Goal: Navigation & Orientation: Find specific page/section

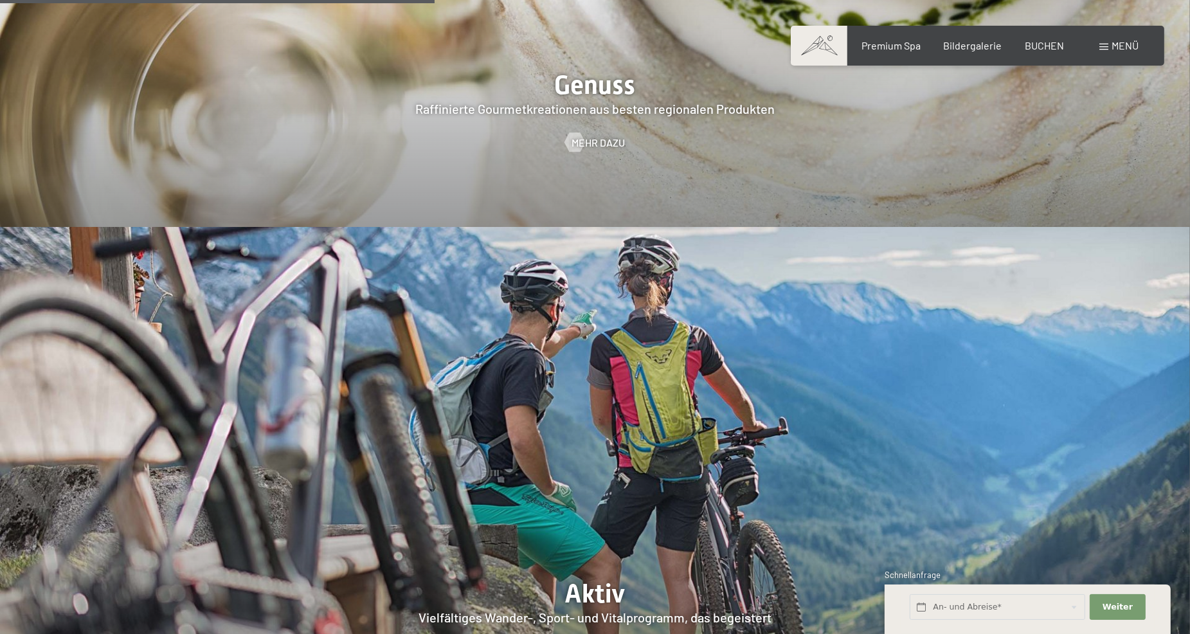
scroll to position [2701, 0]
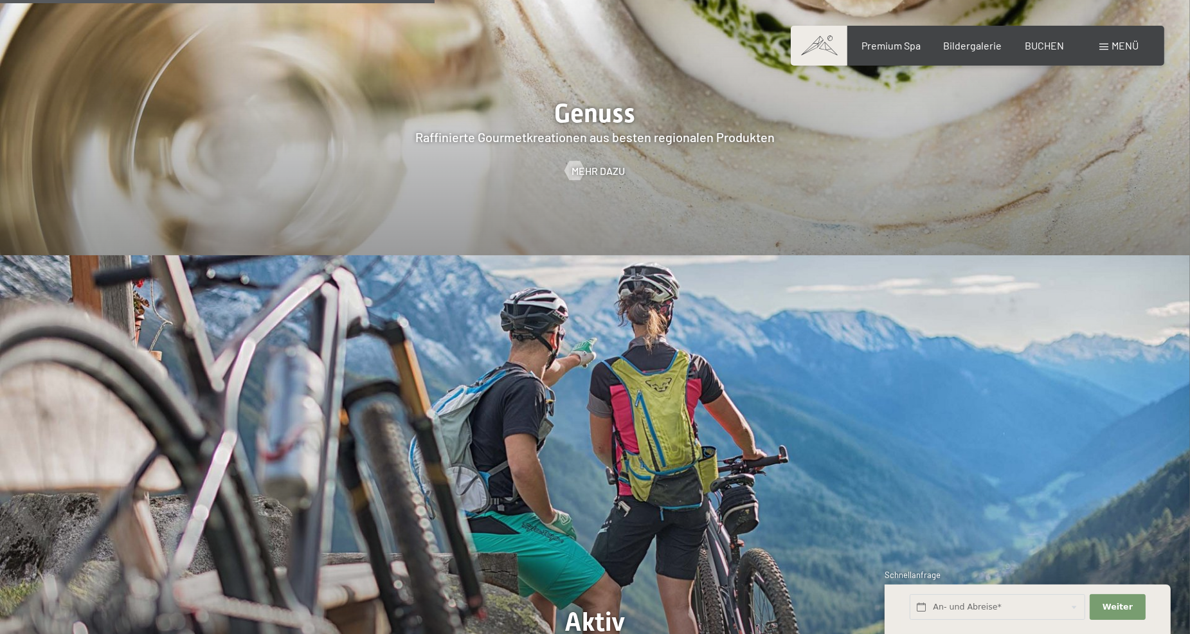
click at [1107, 46] on span at bounding box center [1104, 47] width 9 height 6
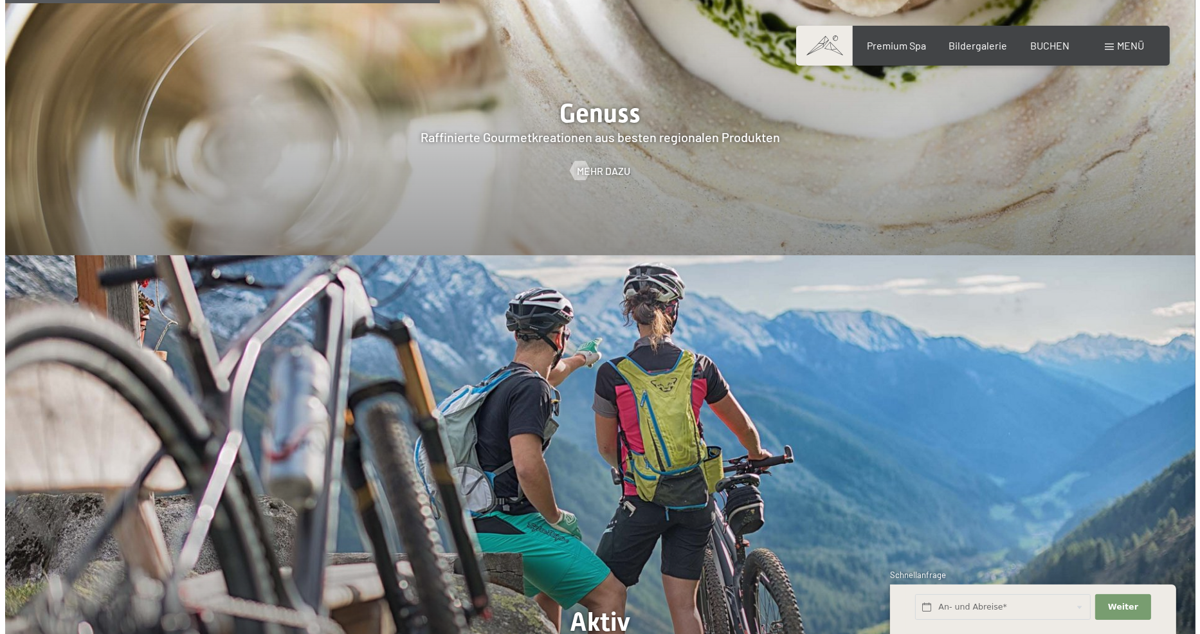
scroll to position [2709, 0]
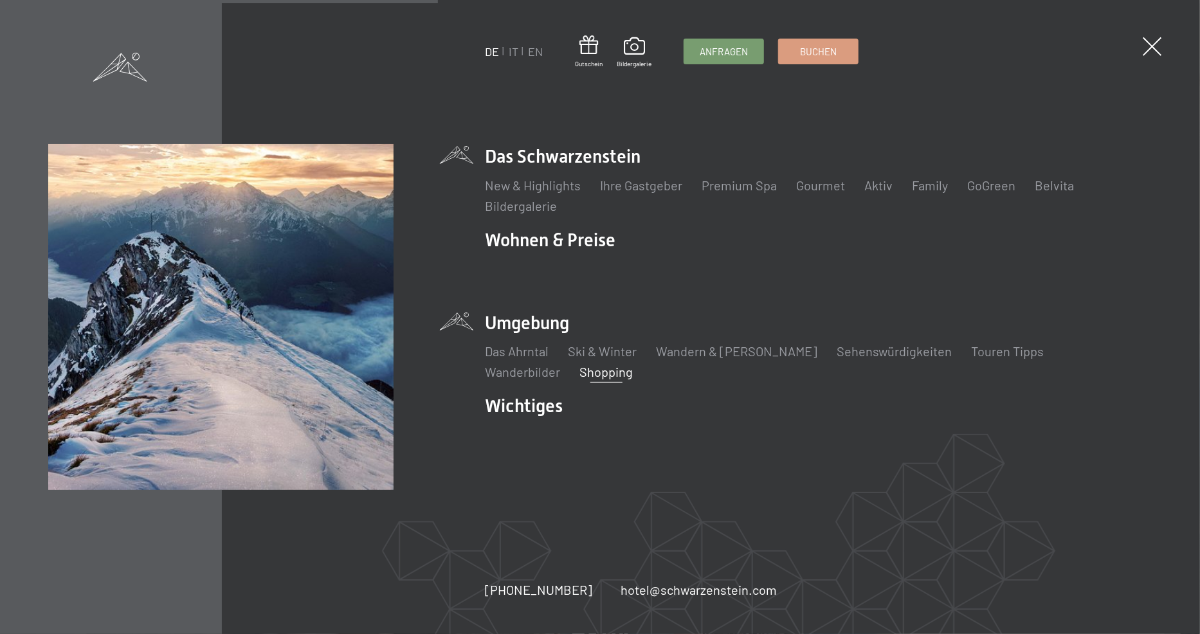
click at [579, 374] on link "Shopping" at bounding box center [605, 371] width 53 height 15
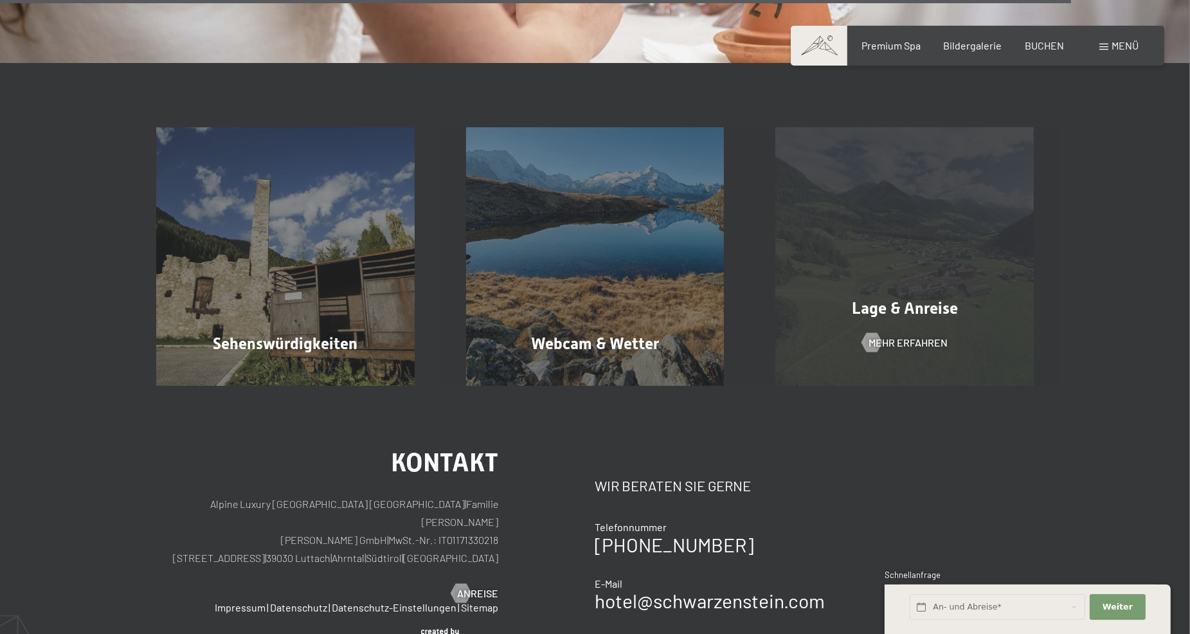
scroll to position [2379, 0]
click at [893, 206] on div "Lage & Anreise Mehr erfahren" at bounding box center [905, 257] width 310 height 259
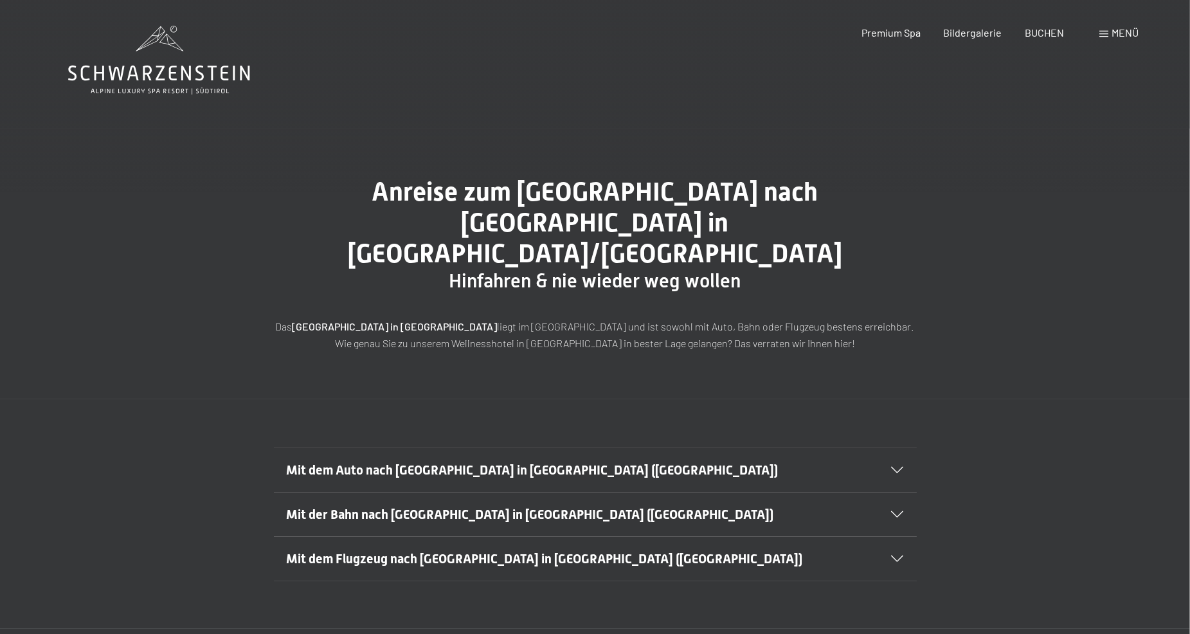
click at [902, 467] on icon at bounding box center [898, 470] width 12 height 6
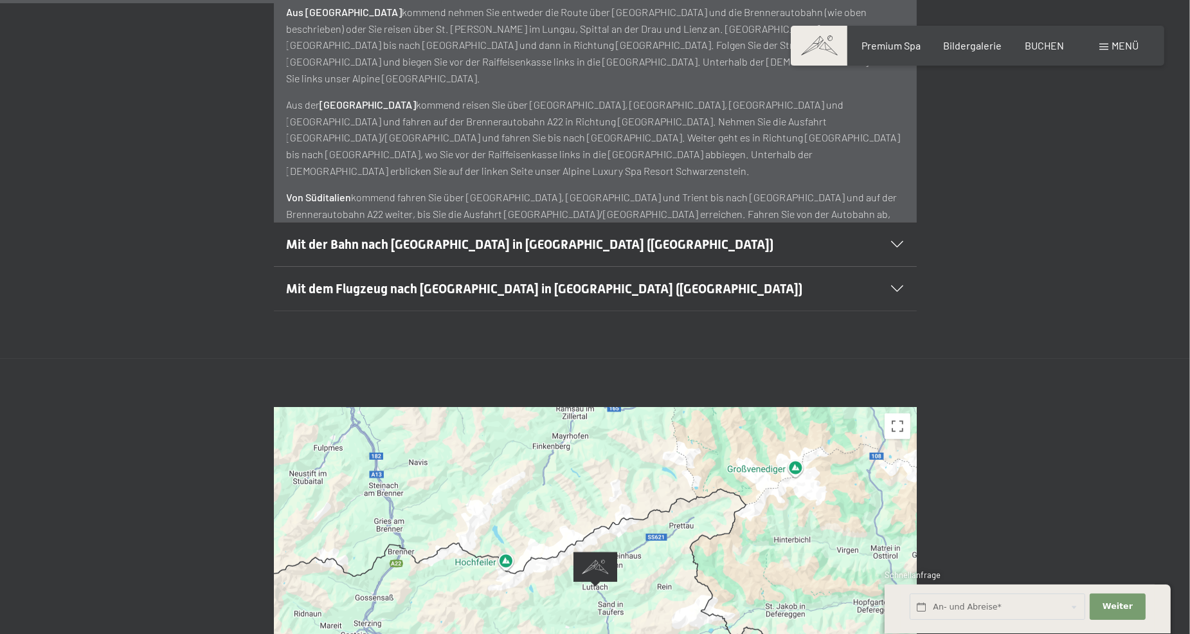
scroll to position [579, 0]
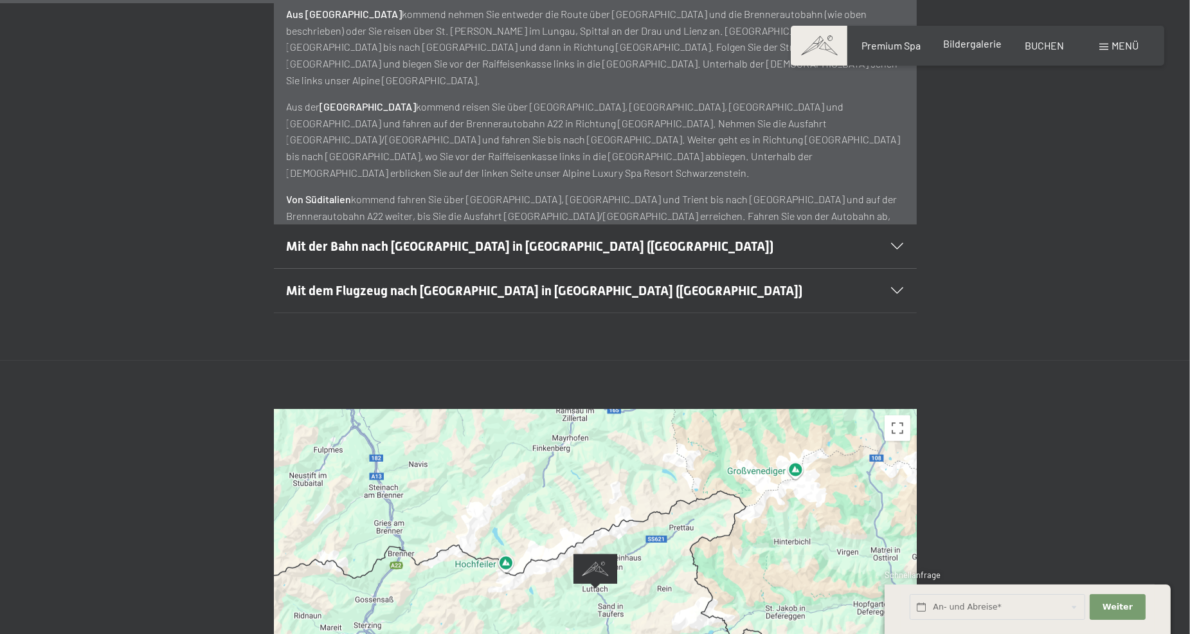
click at [973, 50] on div "Bildergalerie" at bounding box center [973, 44] width 59 height 14
click at [971, 44] on span "Bildergalerie" at bounding box center [973, 43] width 59 height 12
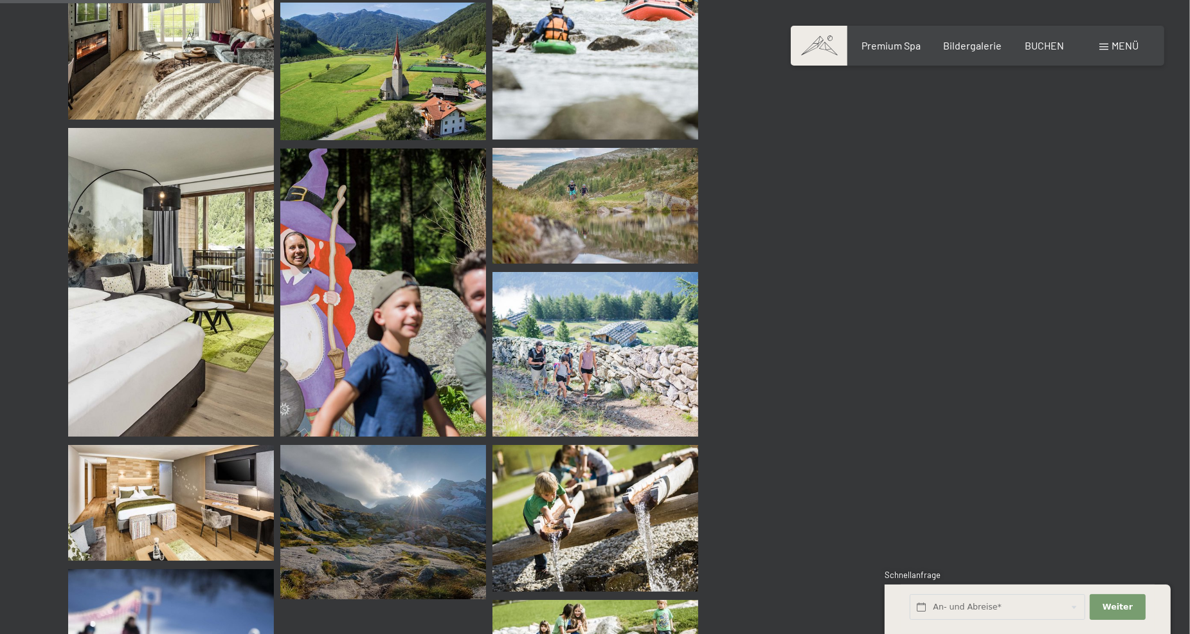
scroll to position [3022, 0]
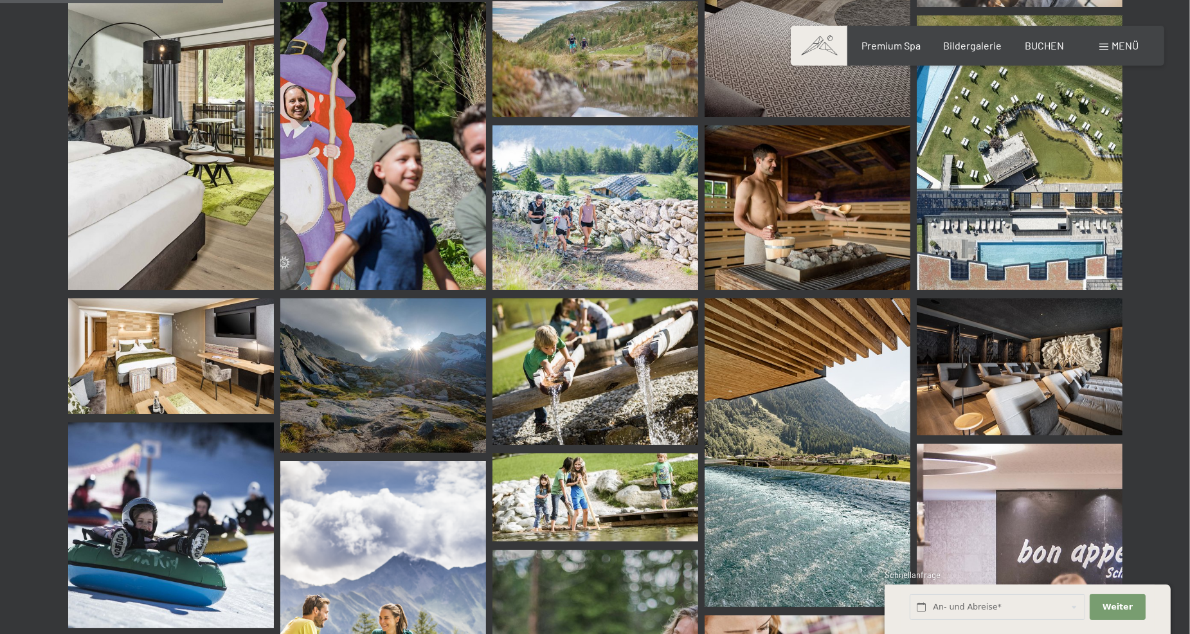
click at [165, 358] on img at bounding box center [171, 356] width 206 height 116
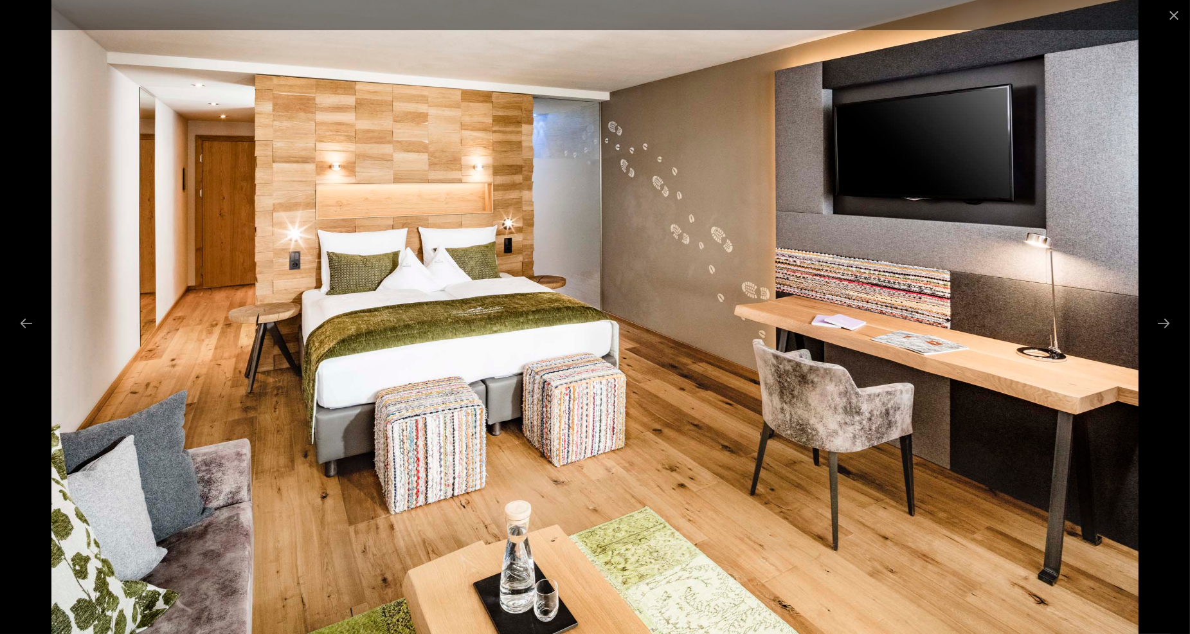
scroll to position [3408, 0]
click at [1175, 11] on button "Close gallery" at bounding box center [1174, 15] width 32 height 30
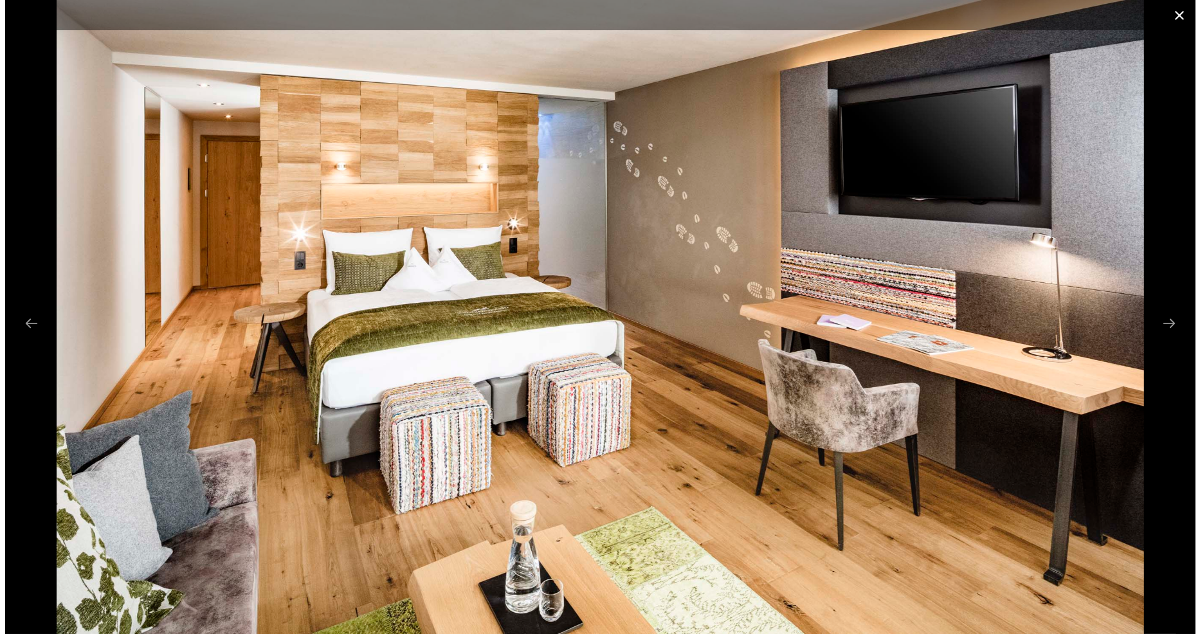
scroll to position [3022, 0]
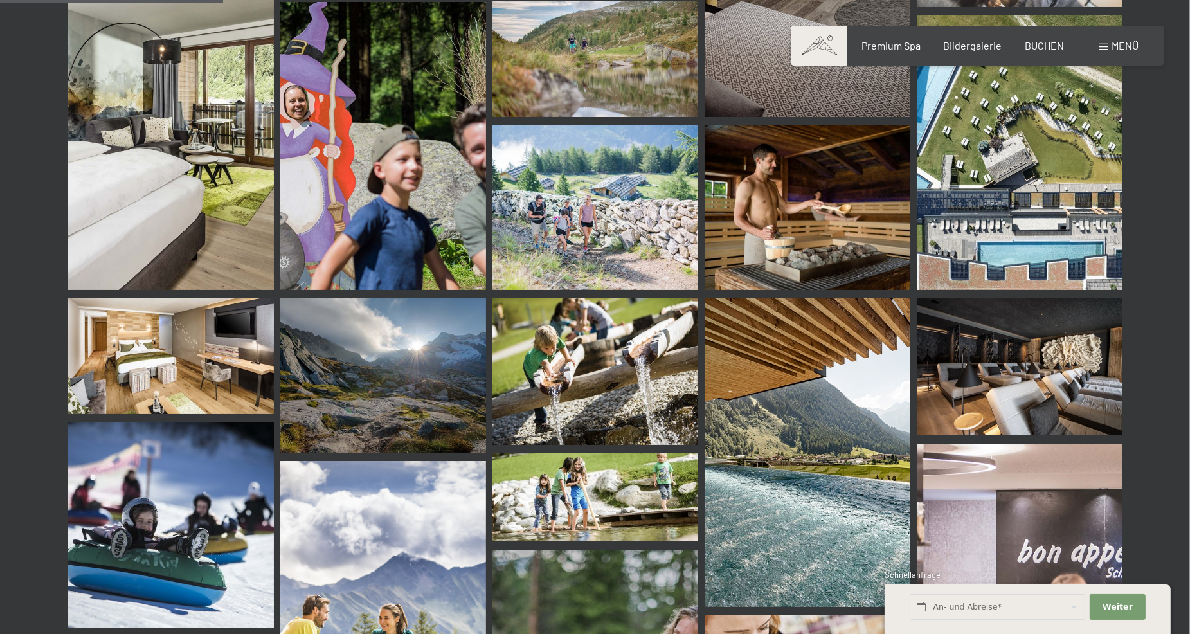
click at [1109, 39] on div "Menü" at bounding box center [1119, 46] width 39 height 14
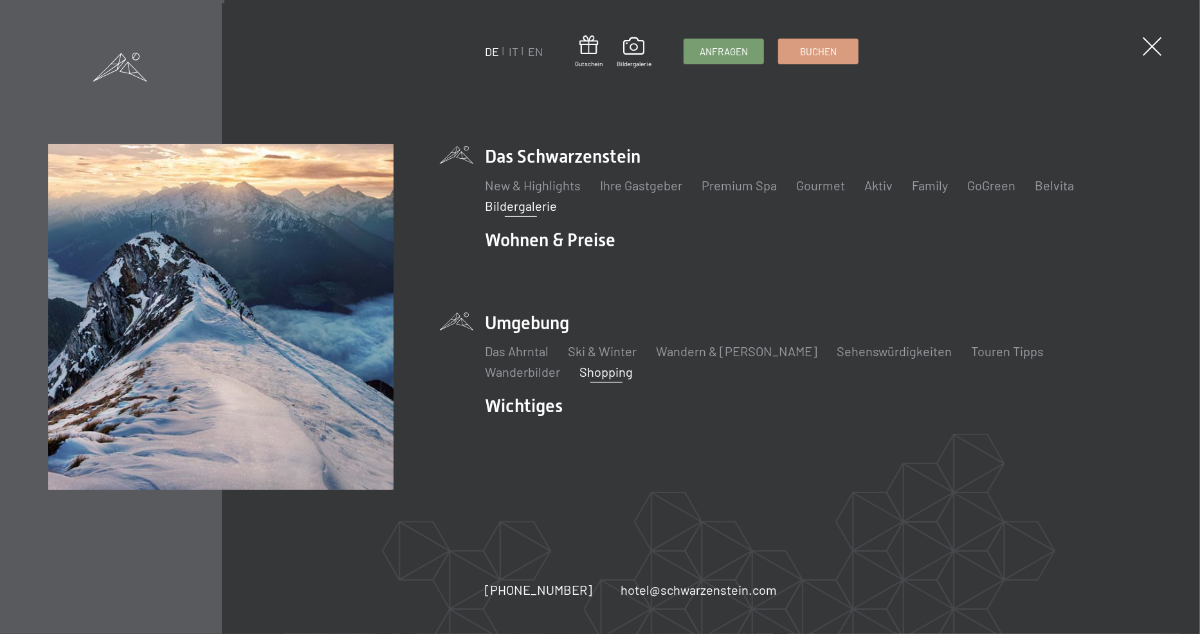
click at [579, 372] on link "Shopping" at bounding box center [605, 371] width 53 height 15
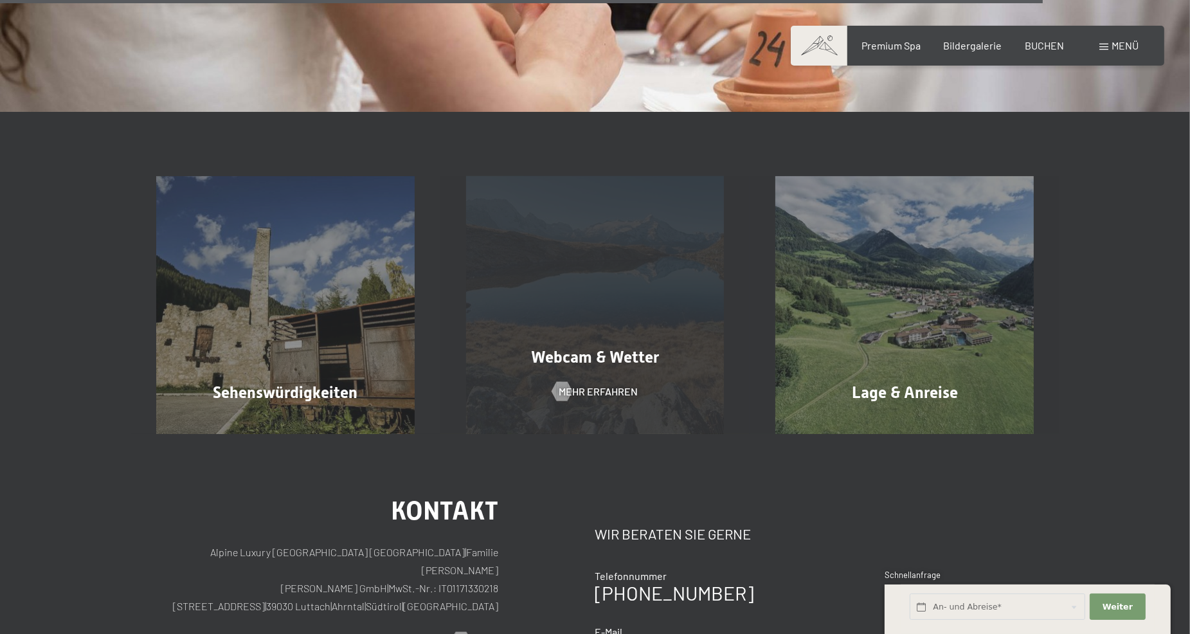
scroll to position [2572, 0]
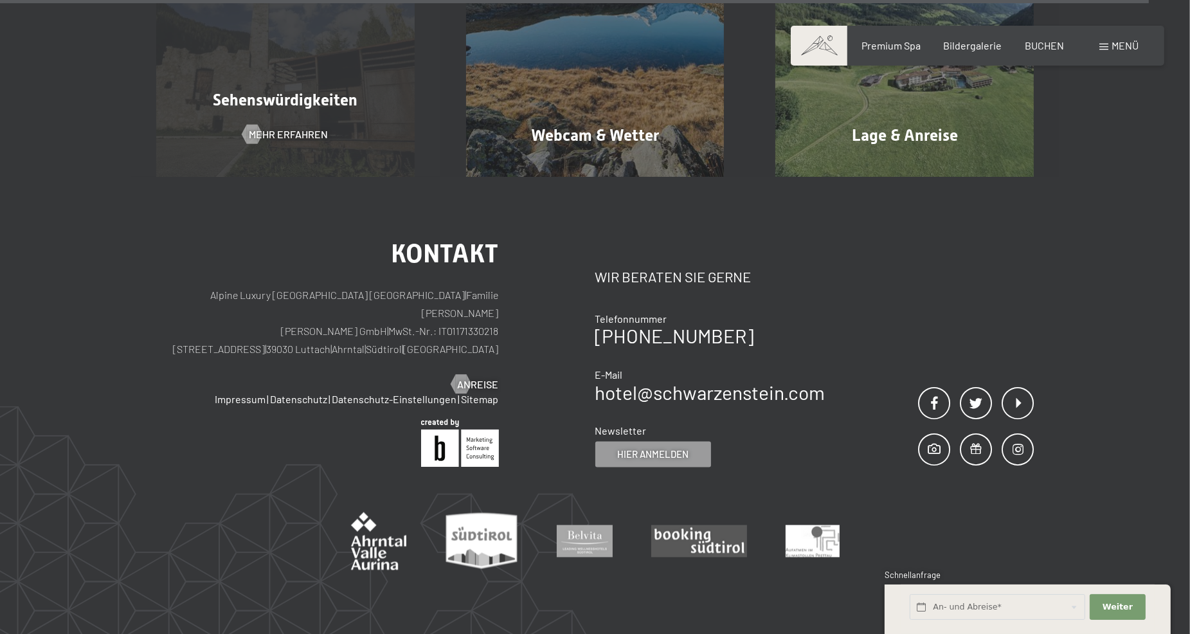
click at [325, 71] on div "Sehenswürdigkeiten Mehr erfahren" at bounding box center [286, 48] width 310 height 259
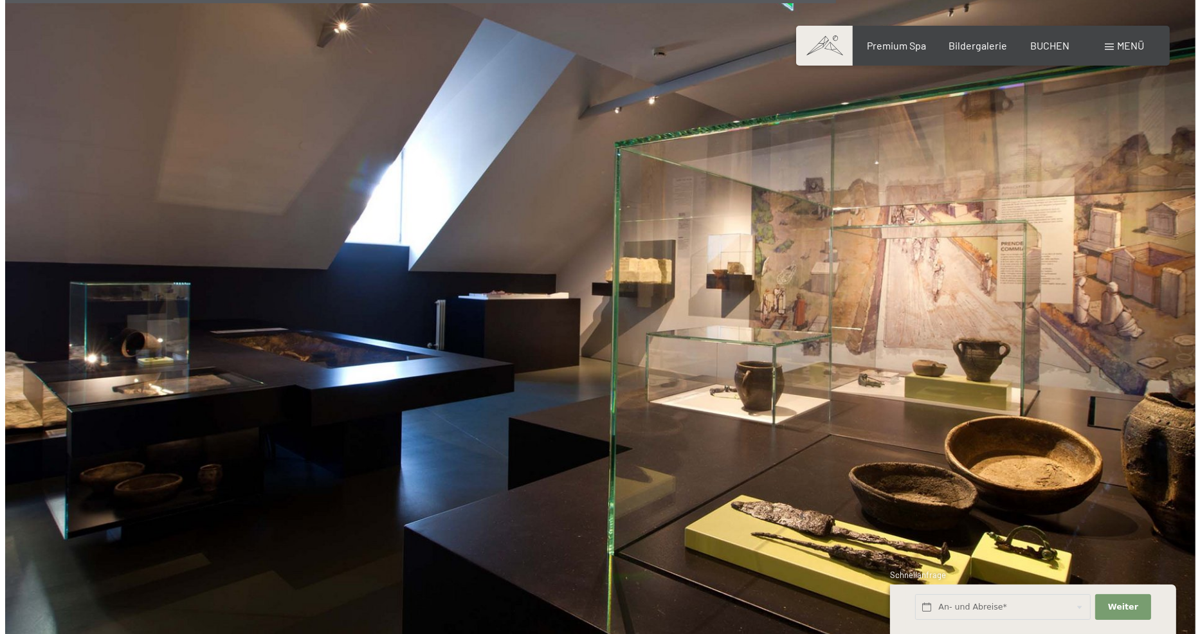
scroll to position [3022, 0]
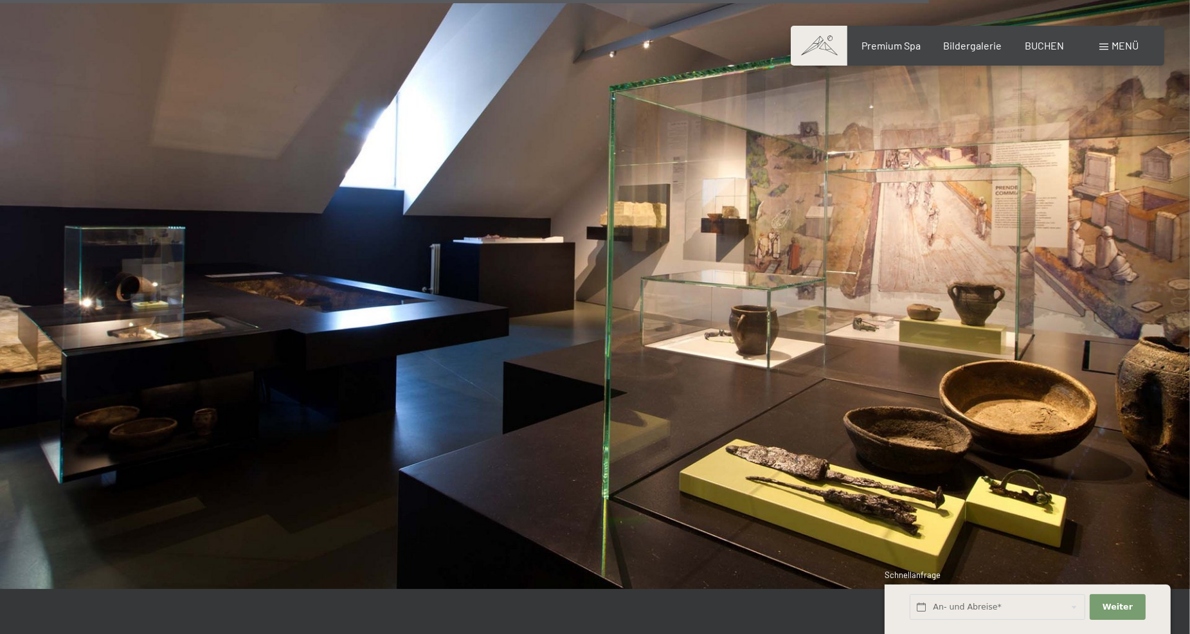
click at [1116, 42] on span "Menü" at bounding box center [1125, 45] width 27 height 12
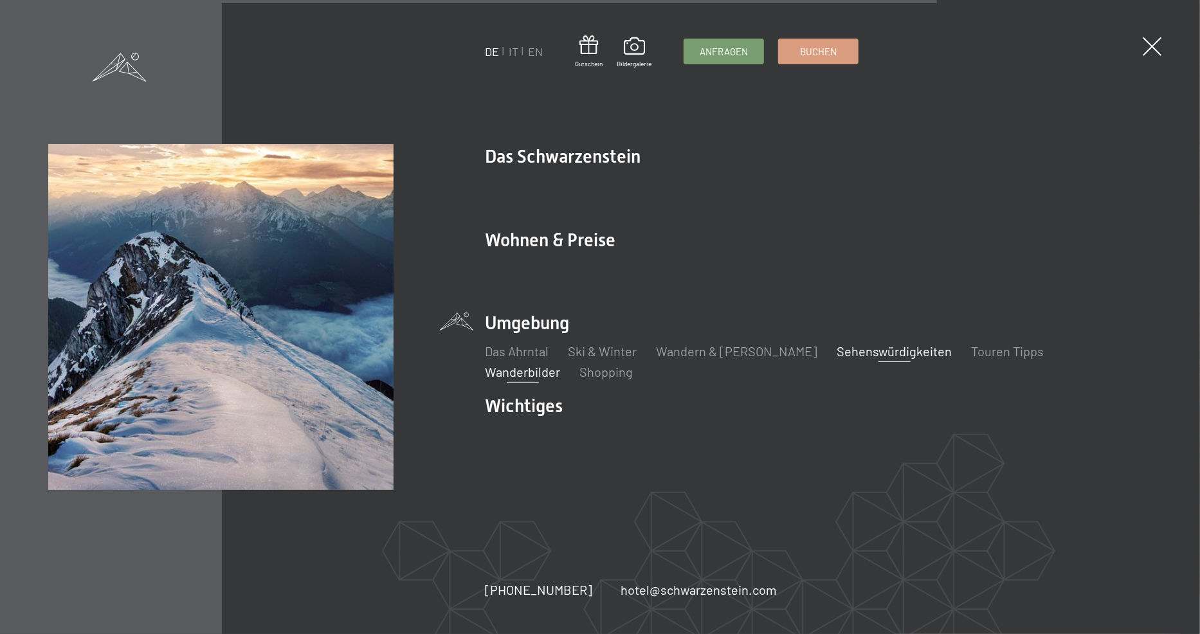
click at [560, 364] on link "Wanderbilder" at bounding box center [522, 371] width 75 height 15
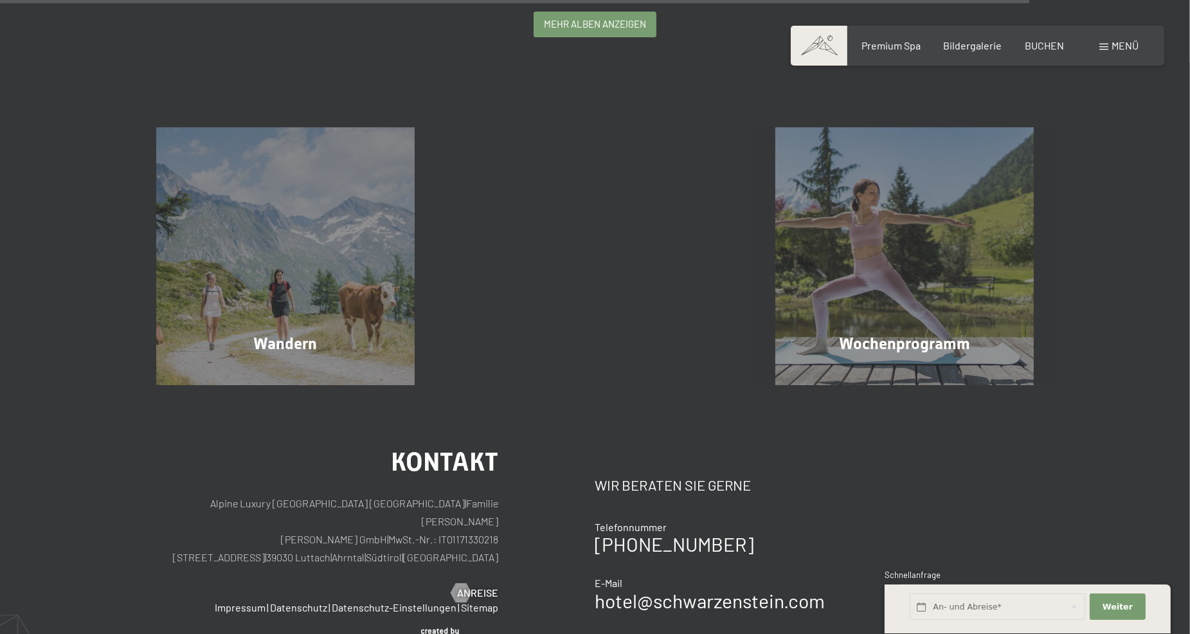
scroll to position [3665, 0]
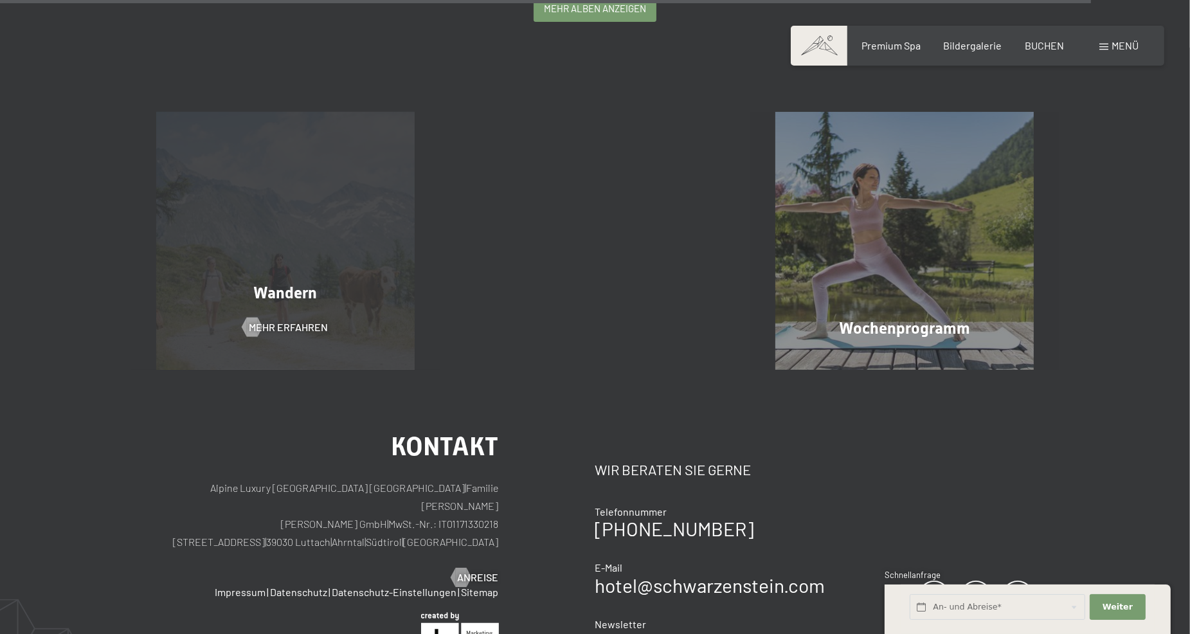
click at [314, 246] on div "Wandern Mehr erfahren" at bounding box center [286, 241] width 310 height 259
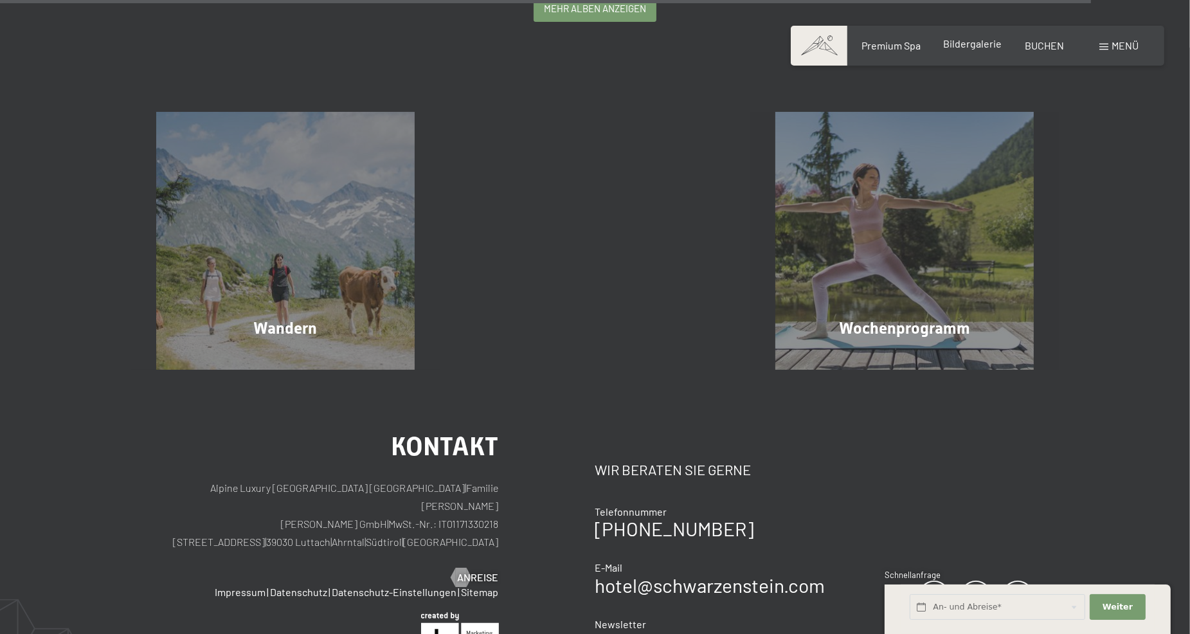
click at [964, 45] on span "Bildergalerie" at bounding box center [973, 43] width 59 height 12
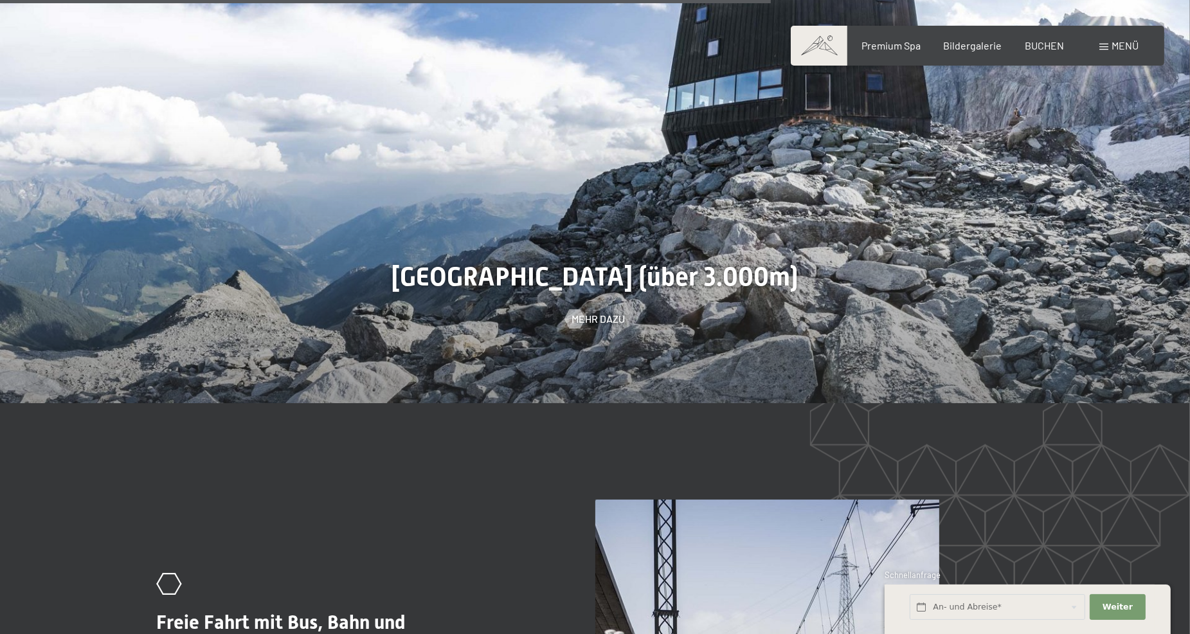
scroll to position [3344, 0]
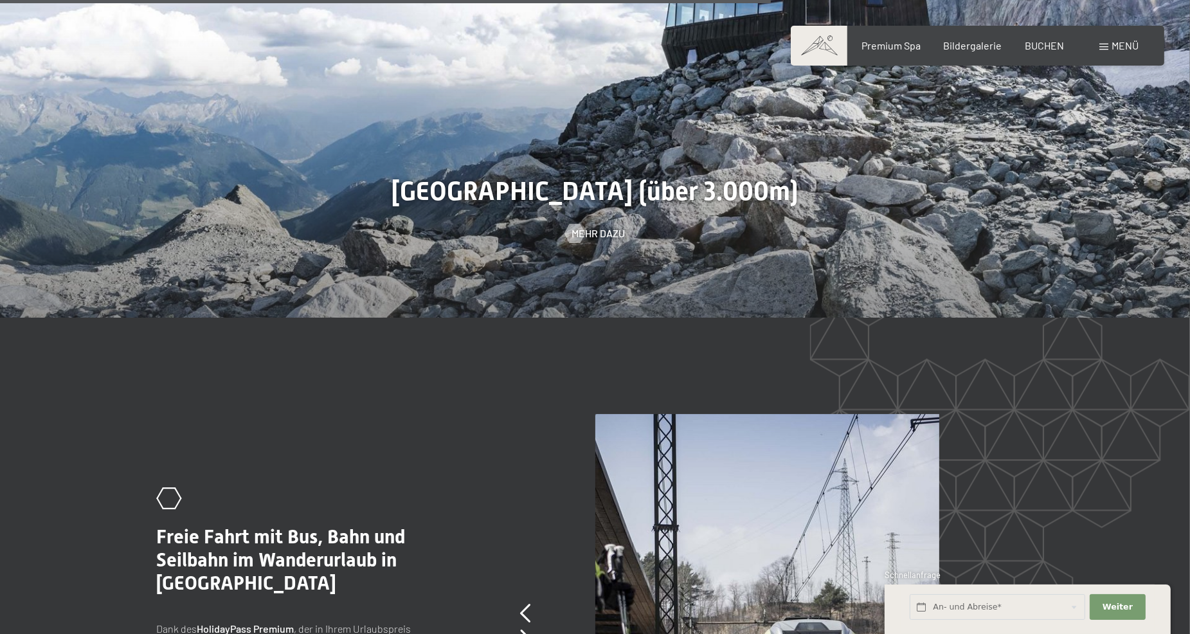
click at [1125, 41] on span "Menü" at bounding box center [1125, 45] width 27 height 12
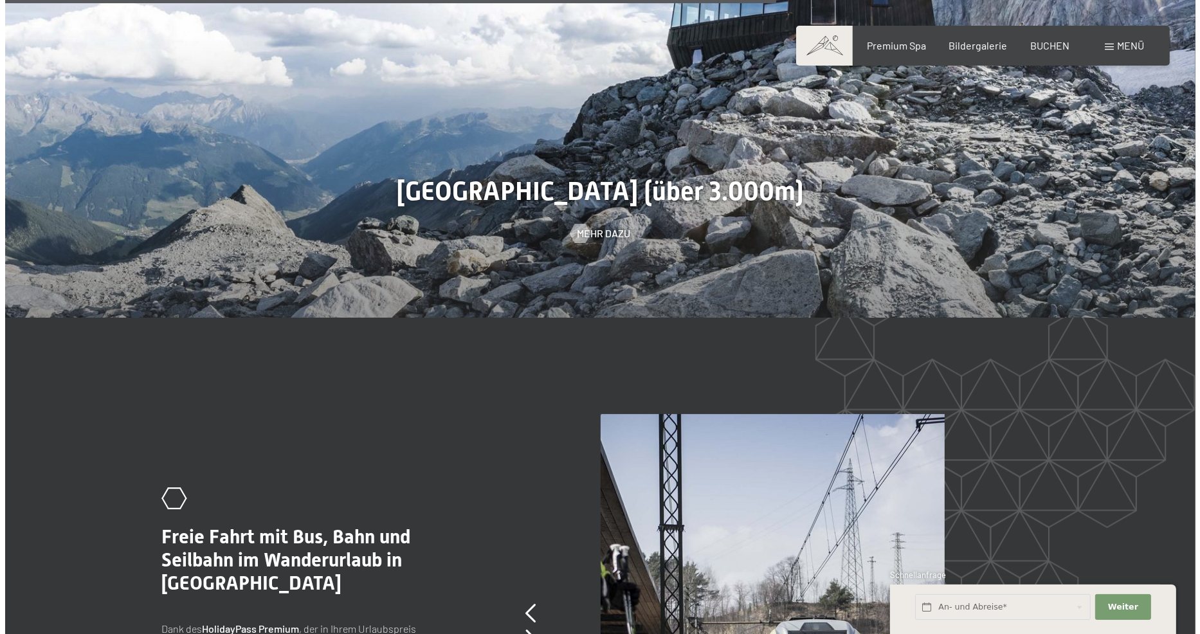
scroll to position [3351, 0]
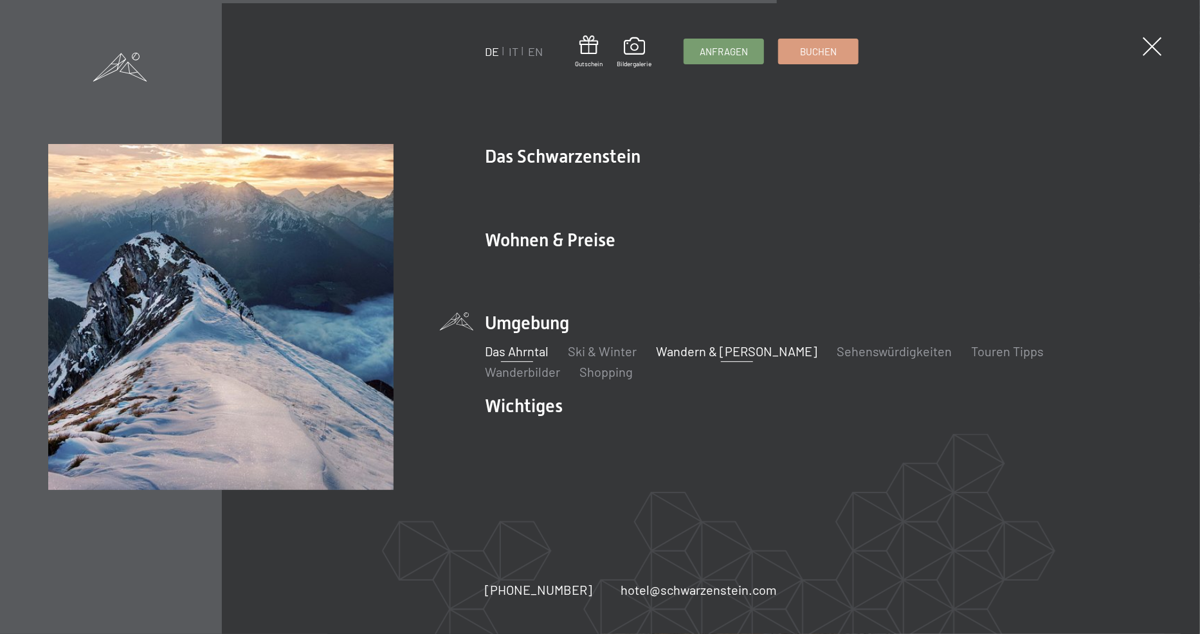
click at [513, 350] on link "Das Ahrntal" at bounding box center [517, 350] width 64 height 15
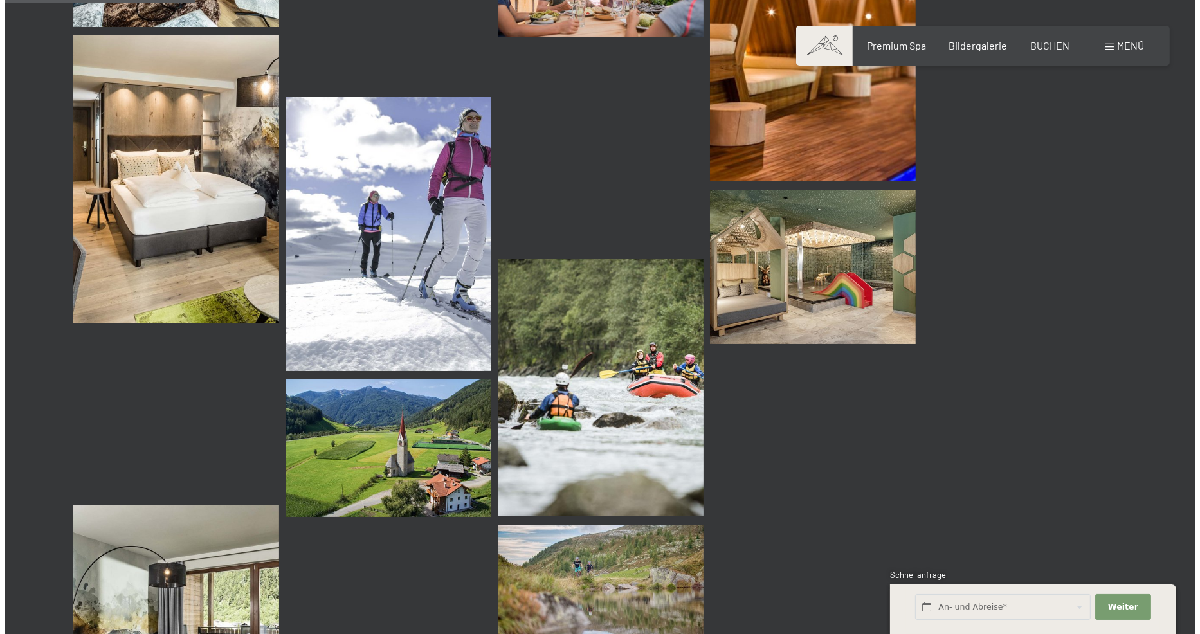
scroll to position [2572, 0]
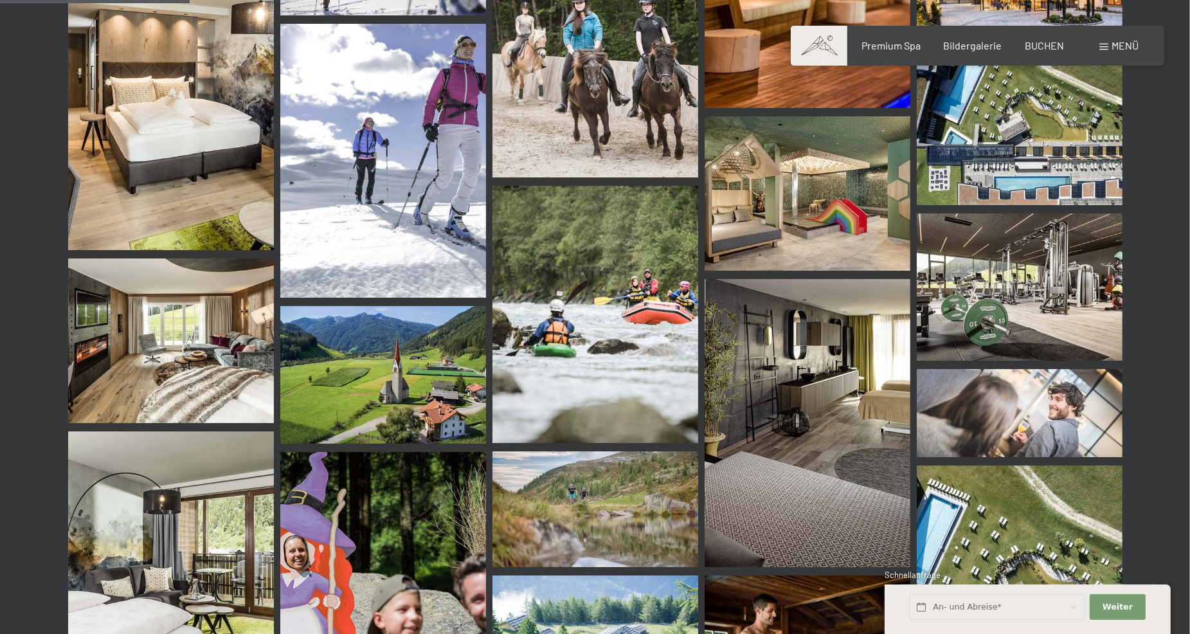
click at [1119, 39] on span "Menü" at bounding box center [1125, 45] width 27 height 12
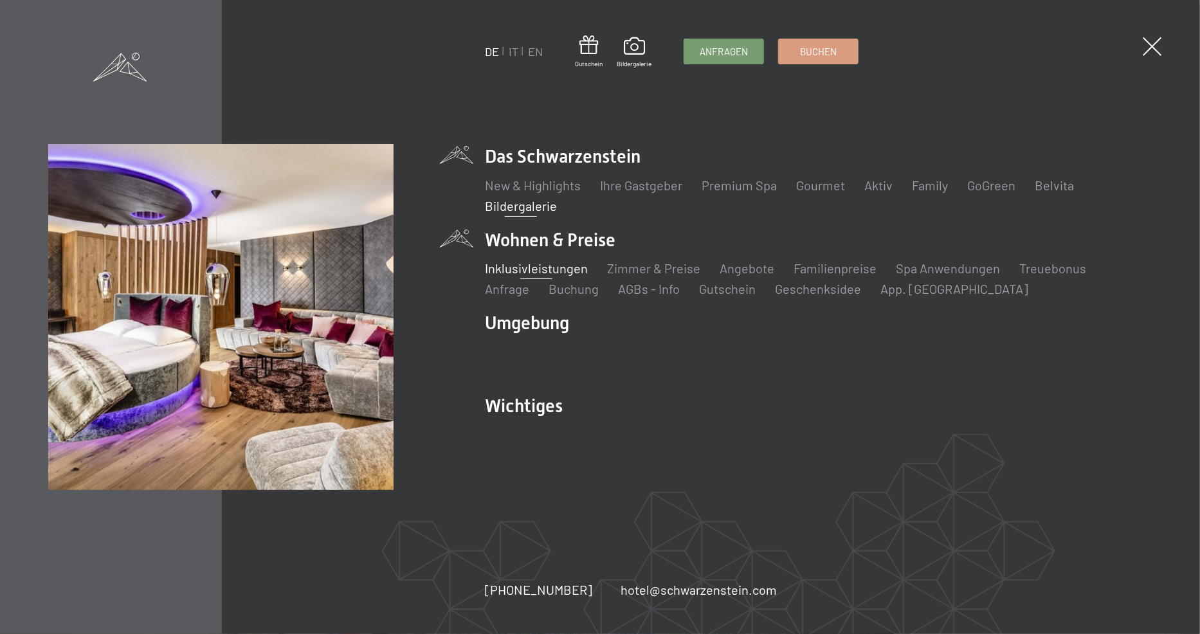
click at [541, 262] on div "Inklusivleistungen Zimmer & Preise Liste Angebote Liste Familienpreise Spa Anwe…" at bounding box center [818, 275] width 667 height 45
click at [541, 239] on li "Wohnen & Preise Inklusivleistungen Zimmer & Preise Liste Angebote Liste Familie…" at bounding box center [818, 263] width 667 height 70
click at [632, 267] on link "Zimmer & Preise" at bounding box center [653, 267] width 93 height 15
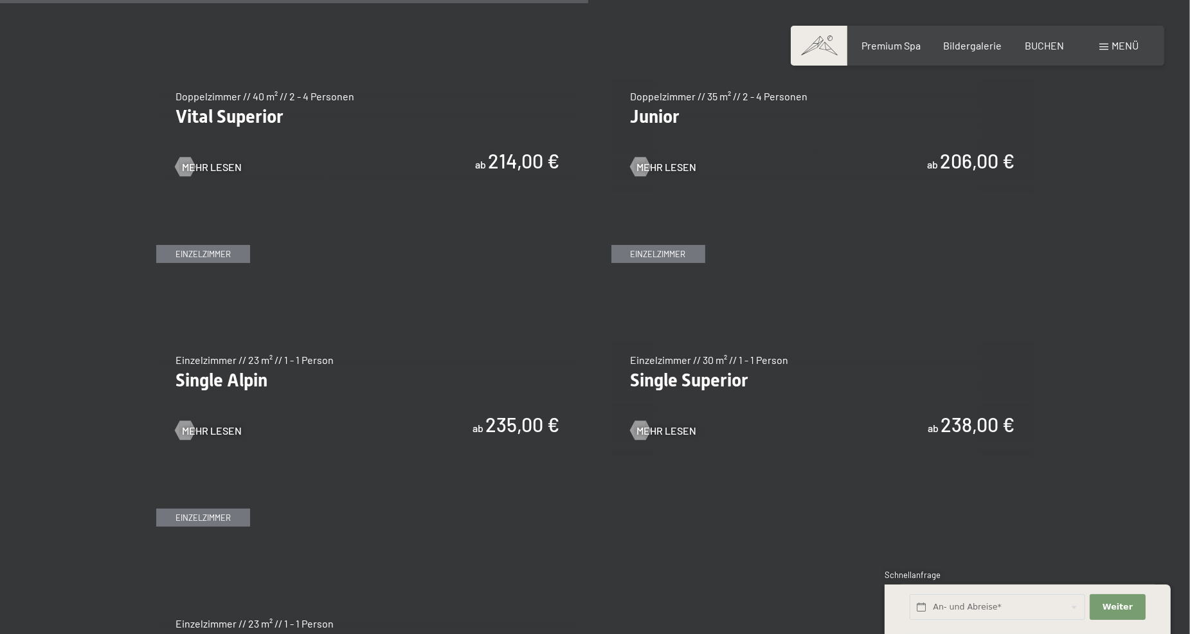
scroll to position [1929, 0]
